Goal: Information Seeking & Learning: Learn about a topic

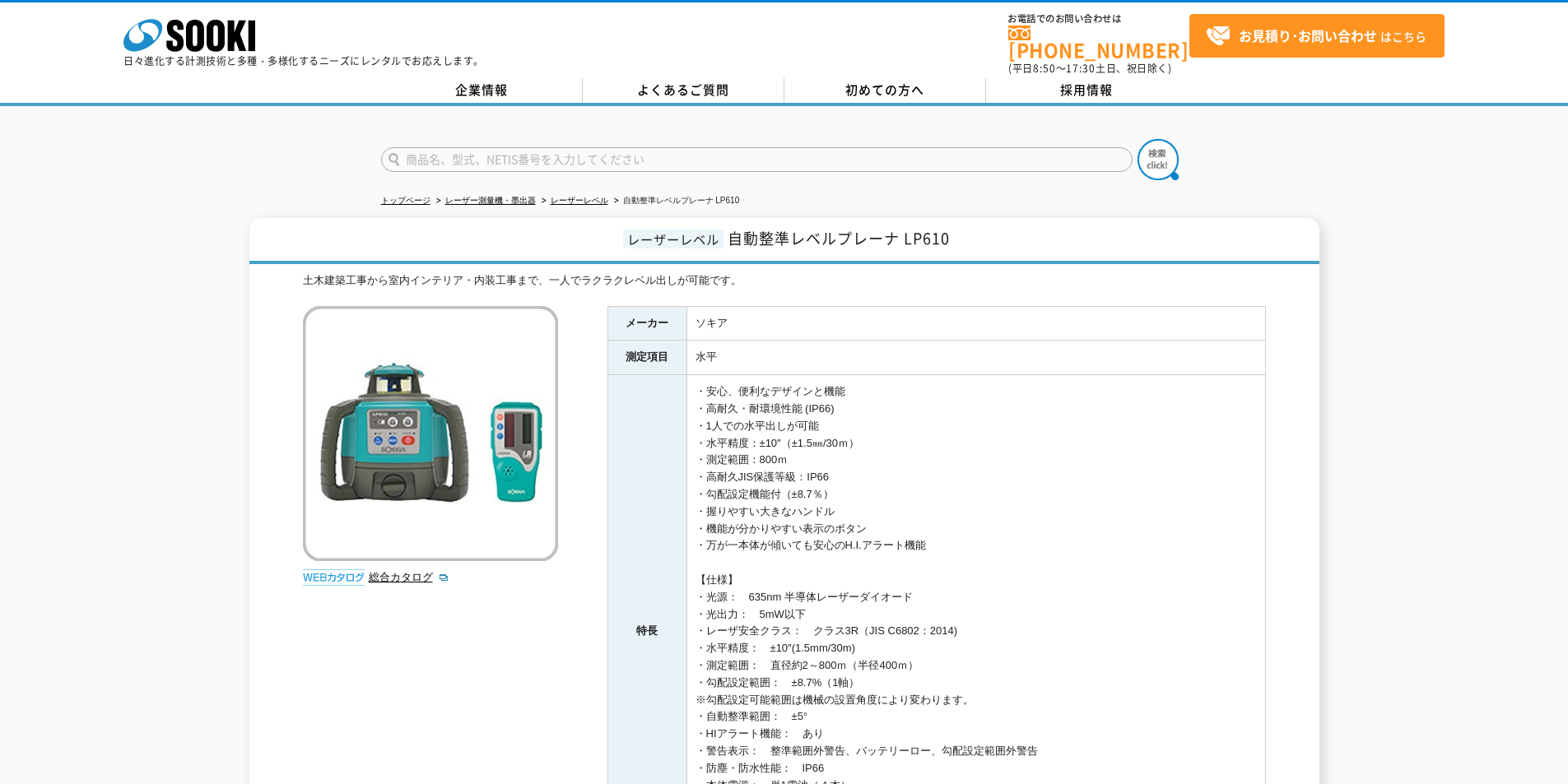
click at [485, 147] on input "text" at bounding box center [757, 159] width 751 height 25
type input "商品名、型式、NETIS番号を入力してください"
drag, startPoint x: 428, startPoint y: 132, endPoint x: 435, endPoint y: 137, distance: 8.6
click at [428, 139] on form "商品名、型式、NETIS番号を入力してください" at bounding box center [784, 161] width 807 height 46
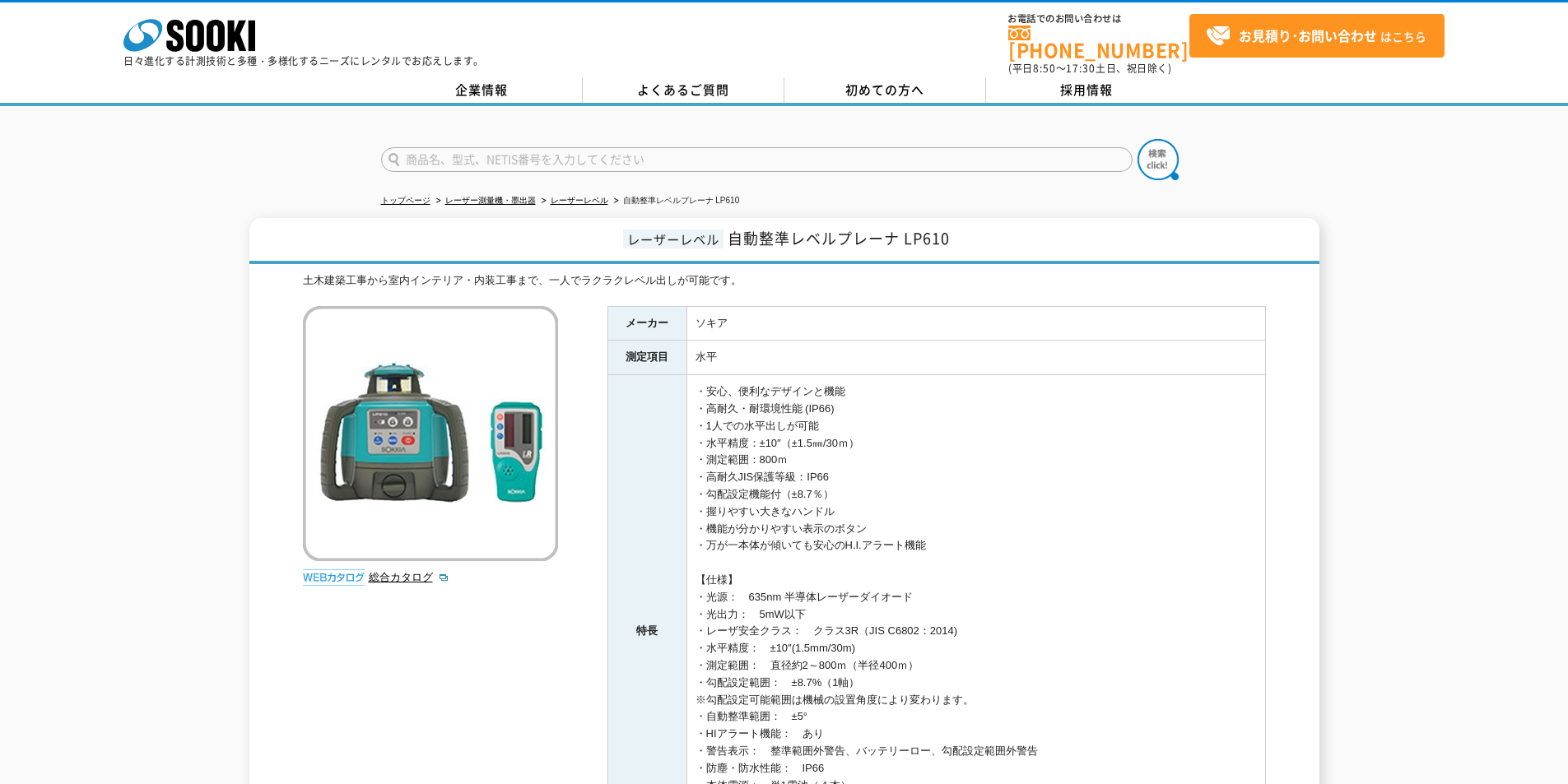
click at [467, 156] on input "text" at bounding box center [757, 159] width 751 height 25
paste input "ﾊﾟﾉﾗﾏｵｰﾌﾟﾚﾐｱﾑ"
drag, startPoint x: 502, startPoint y: 148, endPoint x: 221, endPoint y: 141, distance: 281.1
click at [222, 141] on div "ﾊﾟﾉﾗﾏｵｰﾌﾟﾚﾐｱﾑ" at bounding box center [784, 145] width 1568 height 79
type input "パノラマオープレミアム"
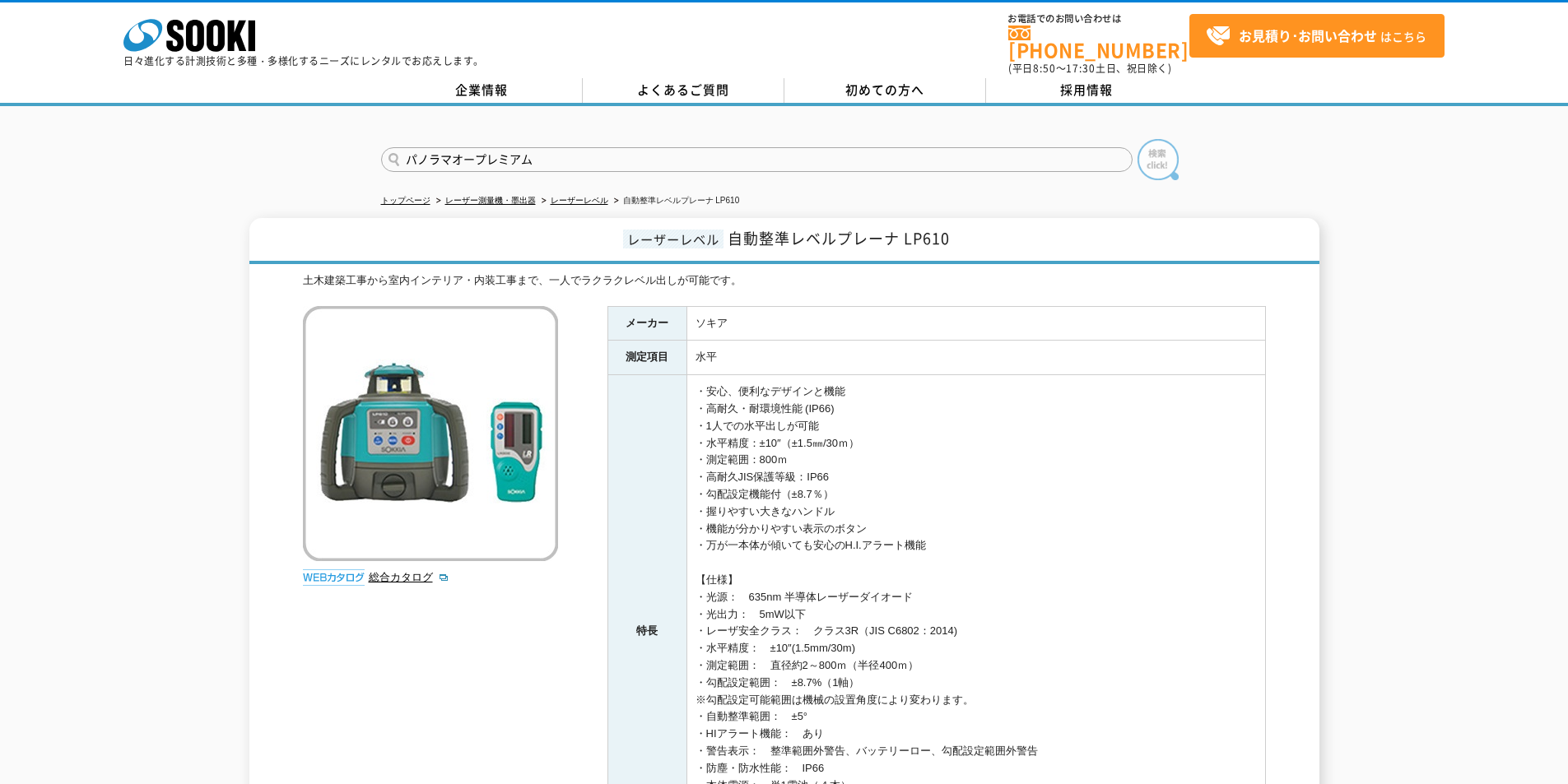
click at [1143, 155] on img at bounding box center [1158, 159] width 42 height 42
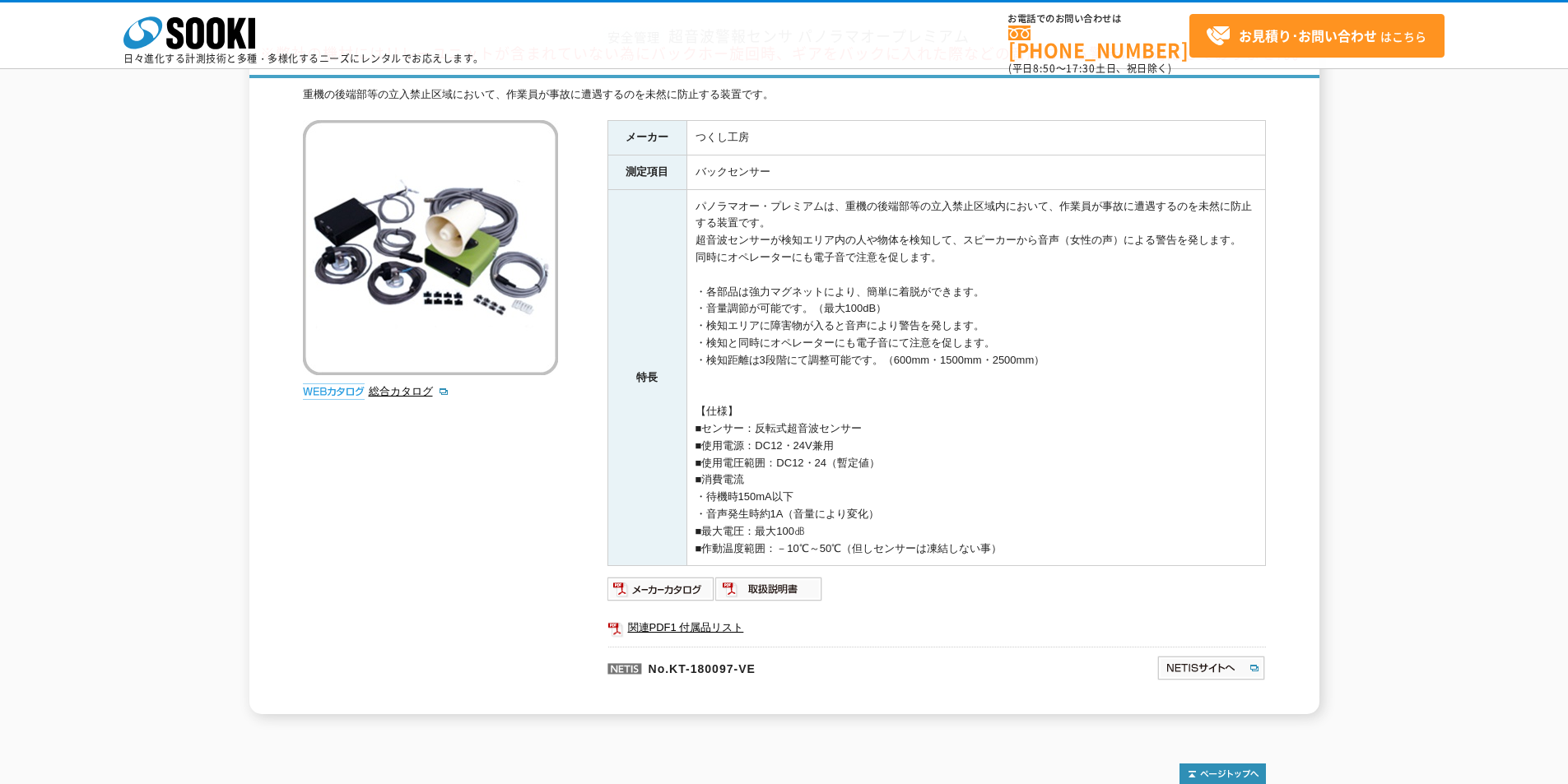
scroll to position [209, 0]
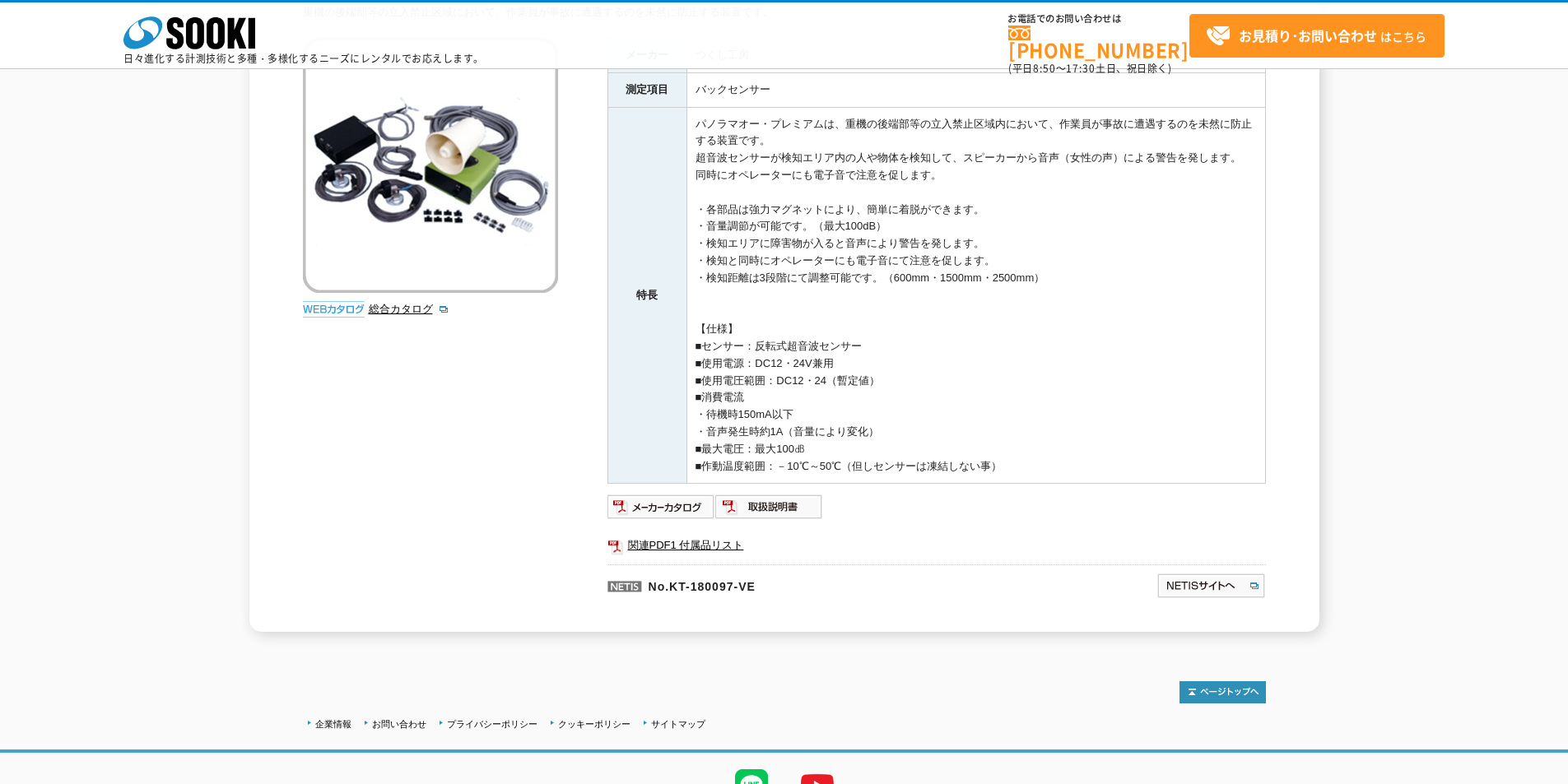
drag, startPoint x: 758, startPoint y: 365, endPoint x: 847, endPoint y: 359, distance: 89.2
click at [847, 359] on td "パノラマオー・プレミアムは、重機の後端部等の立入禁止区域内において、作業員が事故に遭遇するのを未然に防止する装置です。 超音波センサーが検知エリア内の人や物体…" at bounding box center [976, 296] width 578 height 377
copy td "DC12・24V兼用"
click at [1093, 348] on td "パノラマオー・プレミアムは、重機の後端部等の立入禁止区域内において、作業員が事故に遭遇するのを未然に防止する装置です。 超音波センサーが検知エリア内の人や物体…" at bounding box center [976, 296] width 578 height 377
drag, startPoint x: 761, startPoint y: 360, endPoint x: 849, endPoint y: 365, distance: 88.1
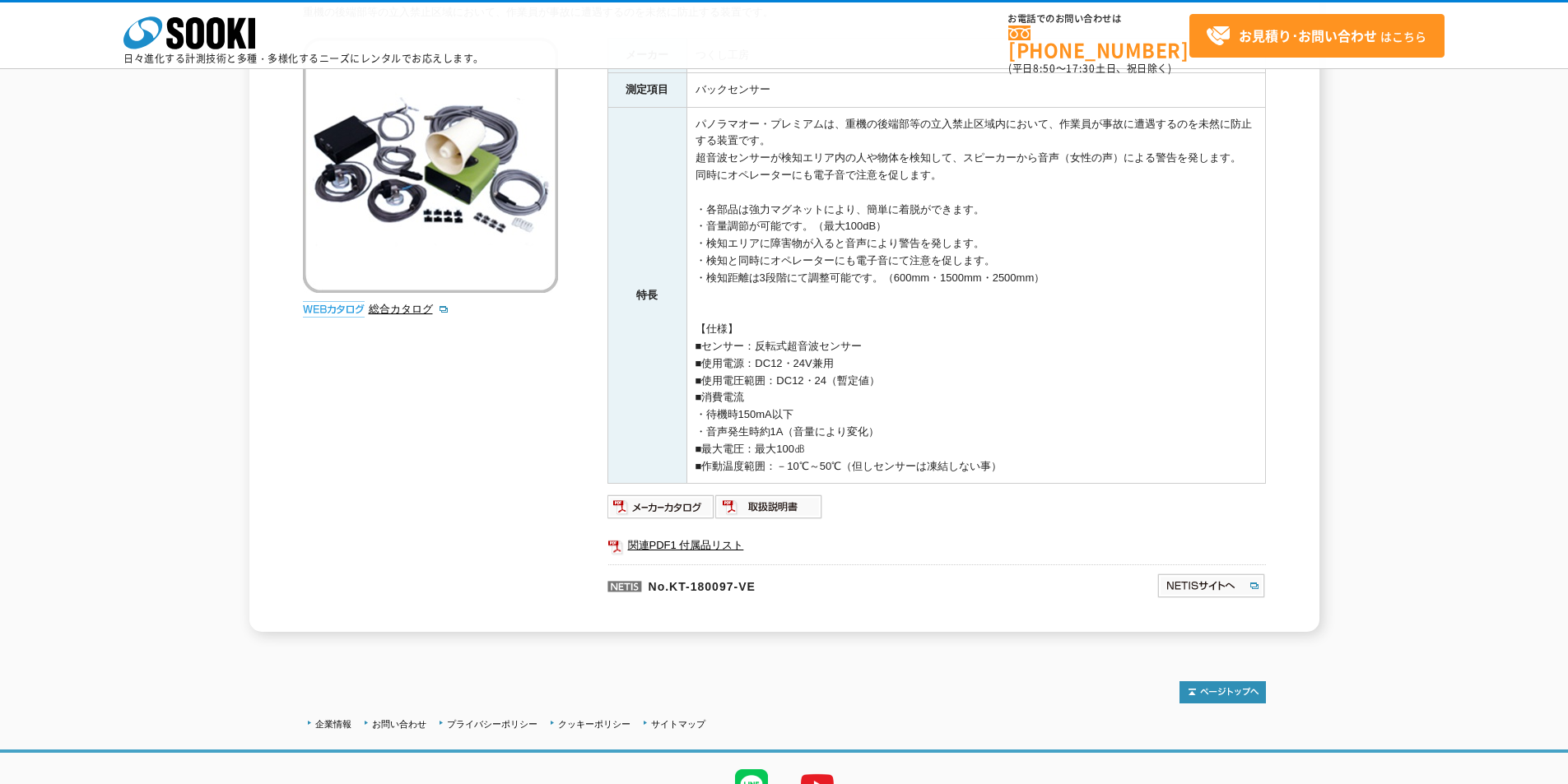
click at [849, 365] on td "パノラマオー・プレミアムは、重機の後端部等の立入禁止区域内において、作業員が事故に遭遇するのを未然に防止する装置です。 超音波センサーが検知エリア内の人や物体…" at bounding box center [976, 296] width 578 height 377
copy td "DC12・24V兼用"
